Goal: Information Seeking & Learning: Compare options

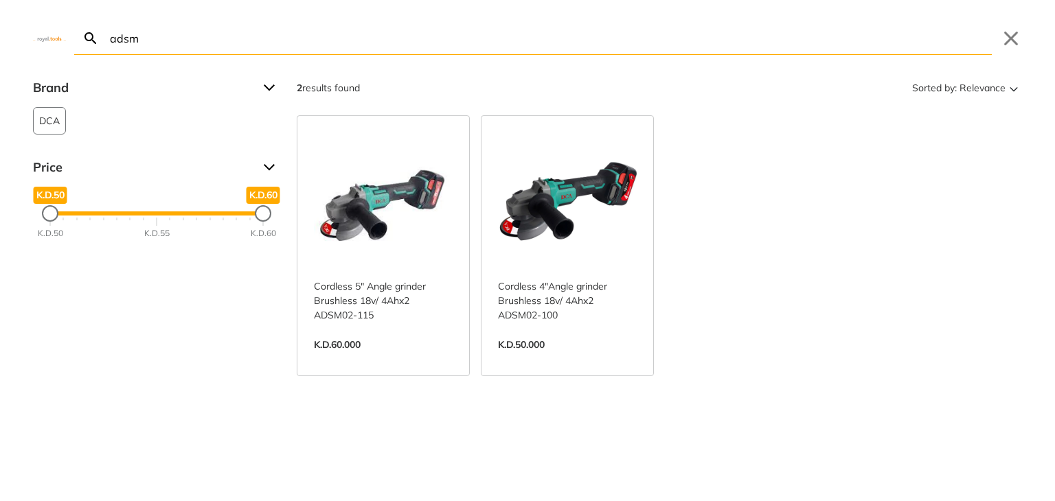
click at [549, 359] on link "View more →" at bounding box center [567, 359] width 139 height 0
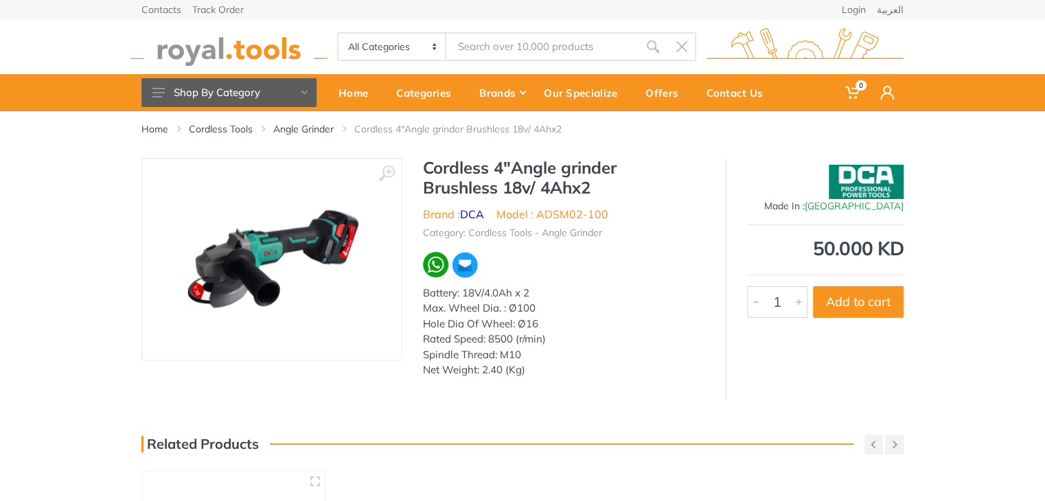
type input "adsm"
click at [309, 124] on link "Angle Grinder" at bounding box center [303, 129] width 60 height 14
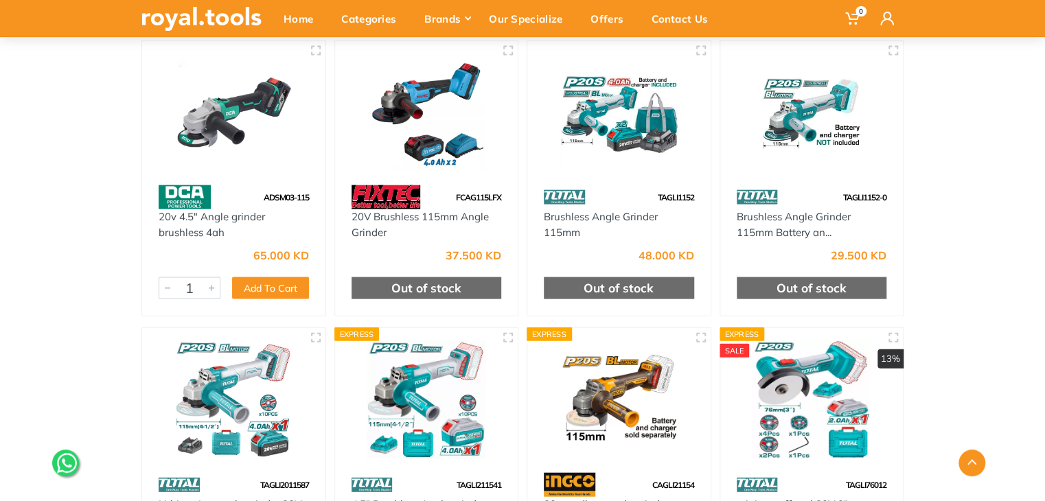
scroll to position [1316, 0]
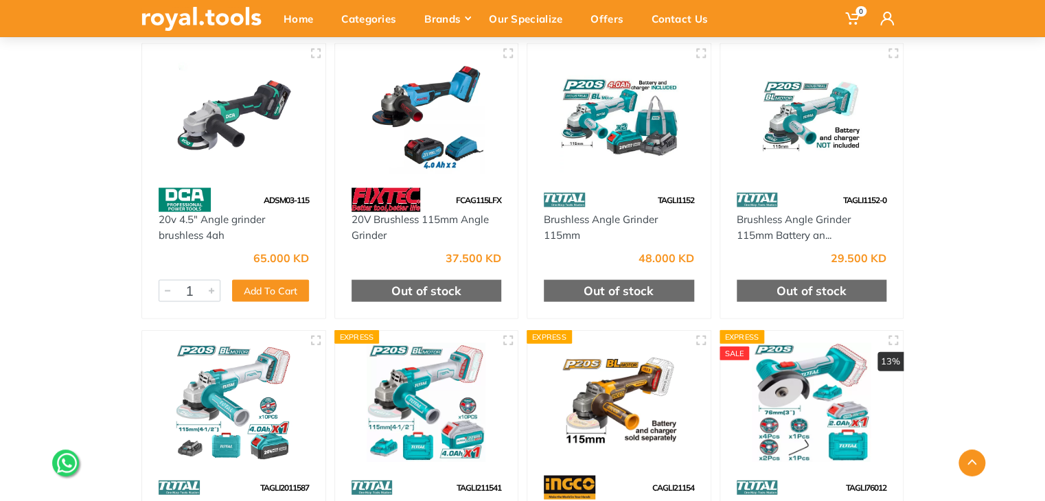
click at [263, 162] on img at bounding box center [233, 115] width 159 height 119
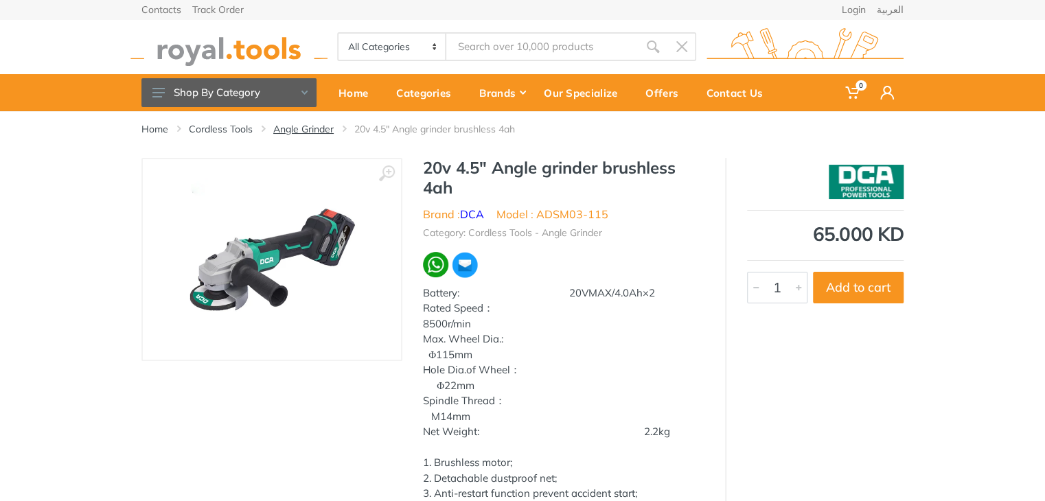
click at [321, 124] on link "Angle Grinder" at bounding box center [303, 129] width 60 height 14
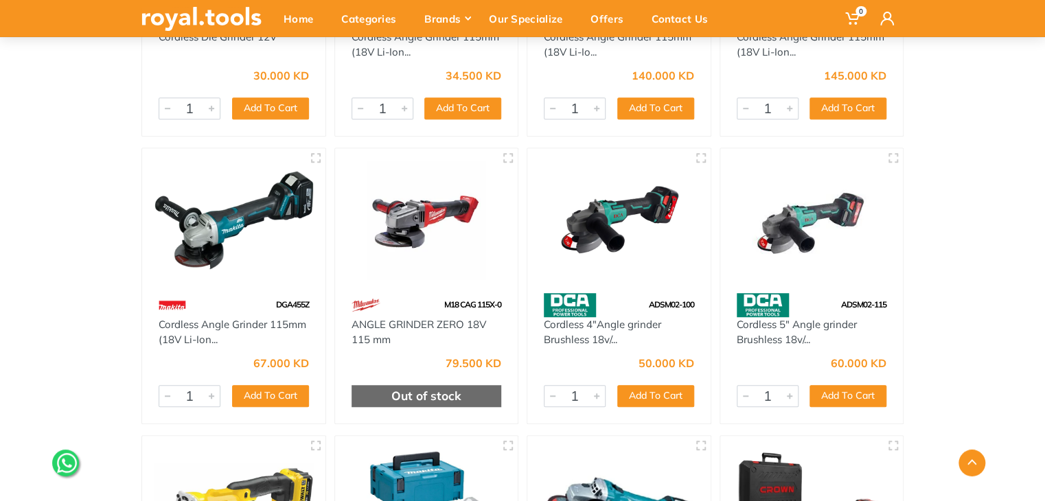
scroll to position [352, 0]
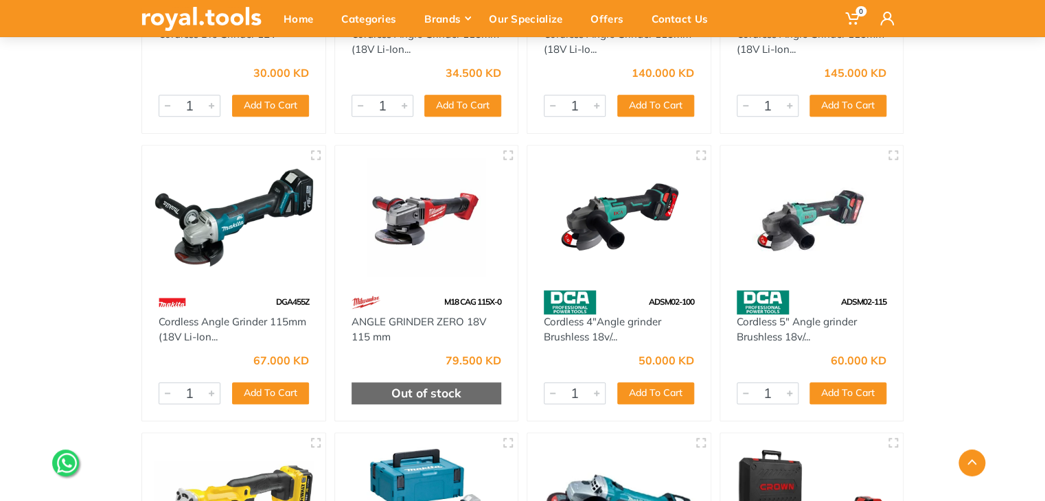
click at [829, 231] on img at bounding box center [812, 217] width 159 height 119
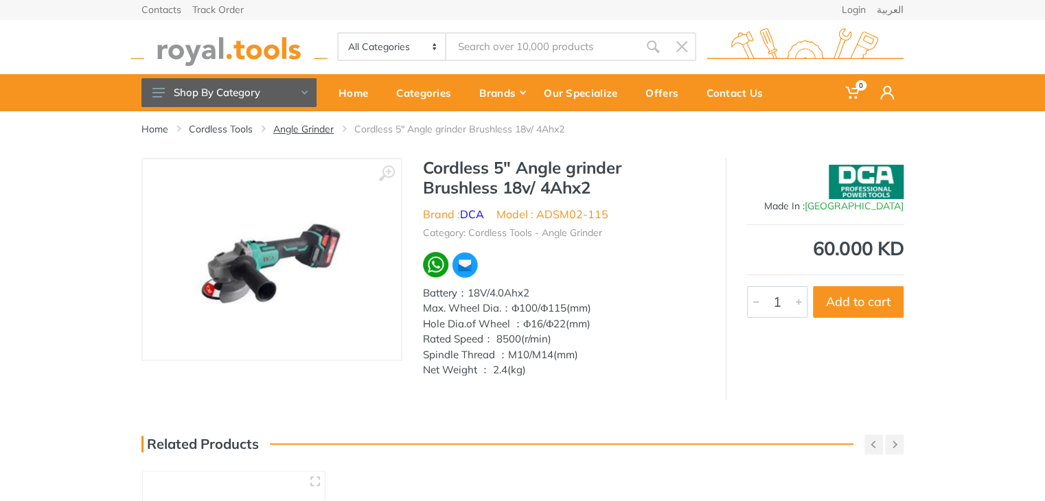
click at [326, 129] on link "Angle Grinder" at bounding box center [303, 129] width 60 height 14
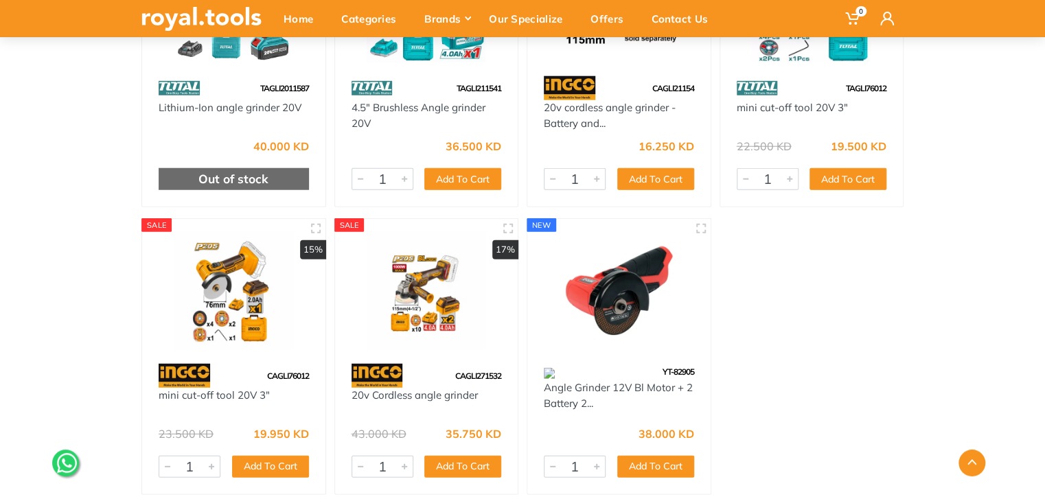
scroll to position [1744, 0]
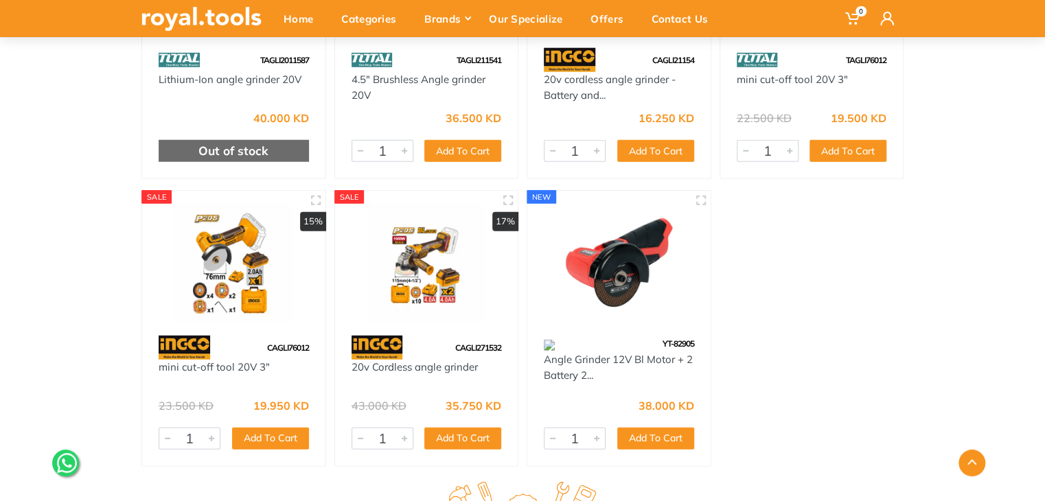
click at [487, 292] on img at bounding box center [426, 262] width 159 height 119
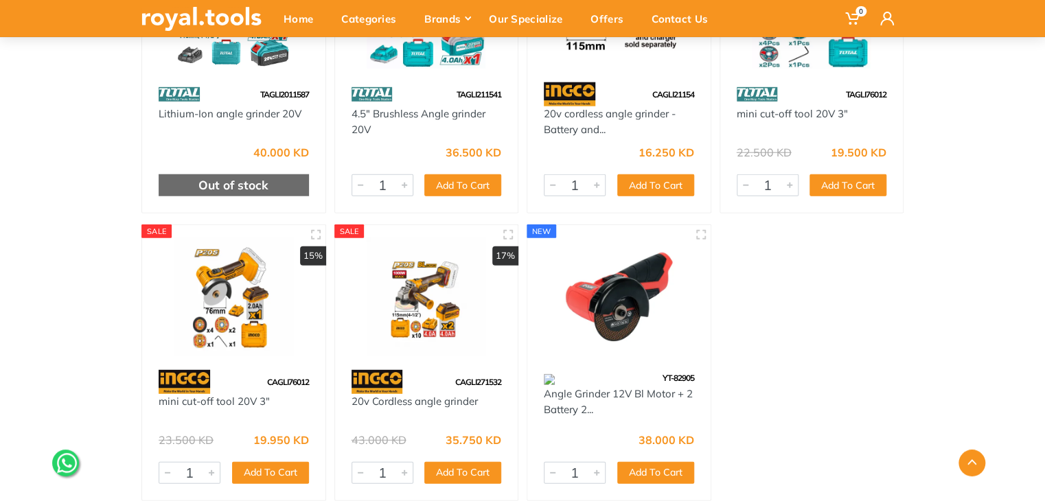
scroll to position [1708, 0]
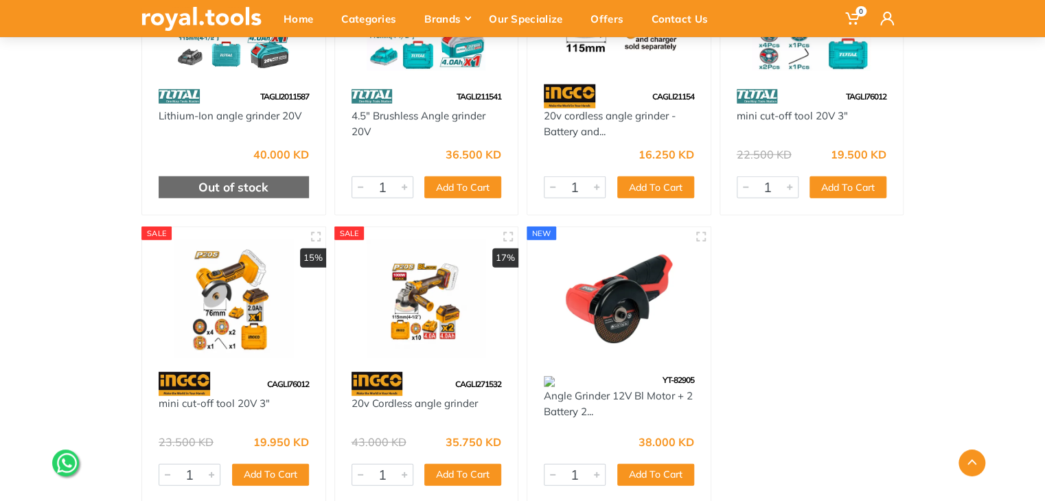
click at [452, 347] on img at bounding box center [426, 299] width 159 height 119
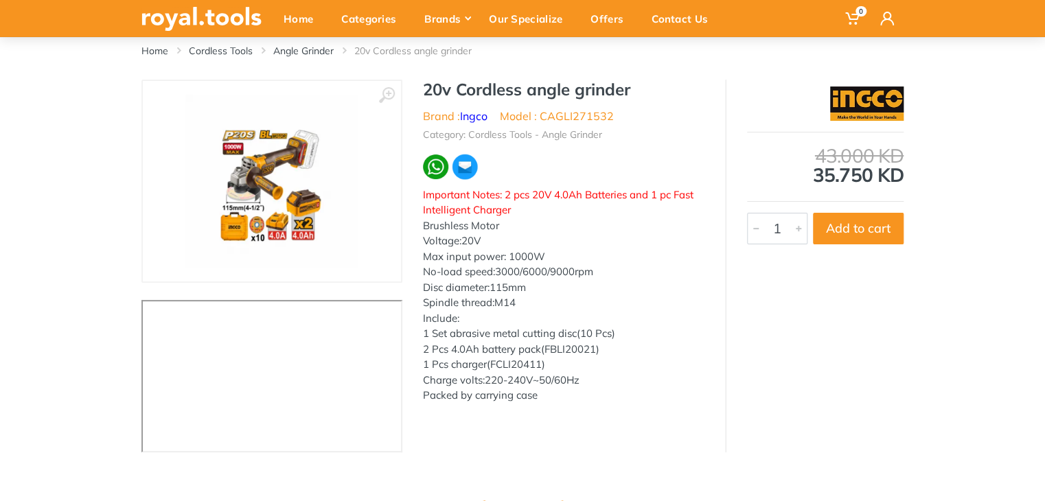
scroll to position [77, 0]
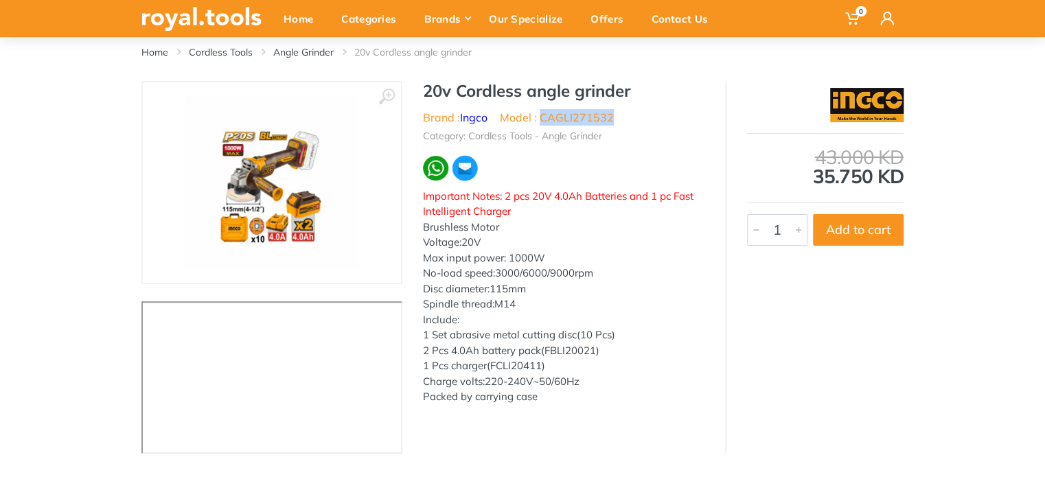
drag, startPoint x: 630, startPoint y: 111, endPoint x: 542, endPoint y: 116, distance: 88.7
click at [542, 116] on ul "Brand : Ingco Model : CAGLI271532" at bounding box center [563, 117] width 281 height 16
copy li "CAGLI271532"
